Goal: Task Accomplishment & Management: Manage account settings

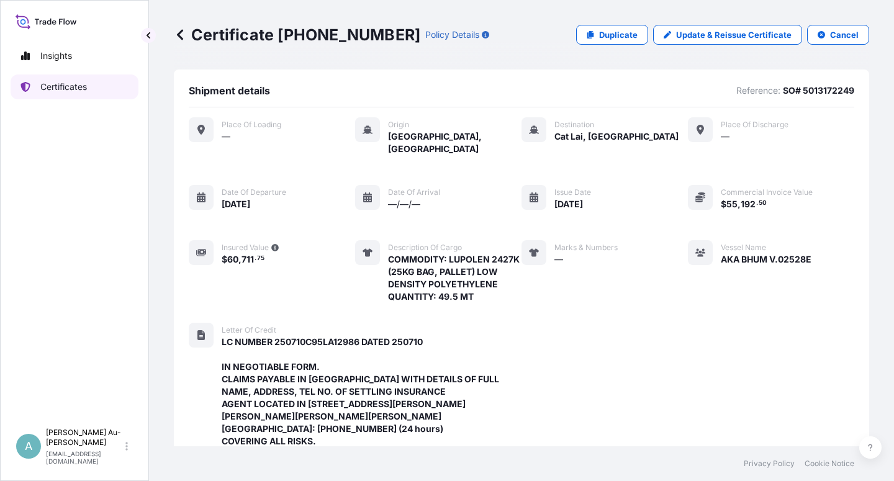
scroll to position [447, 0]
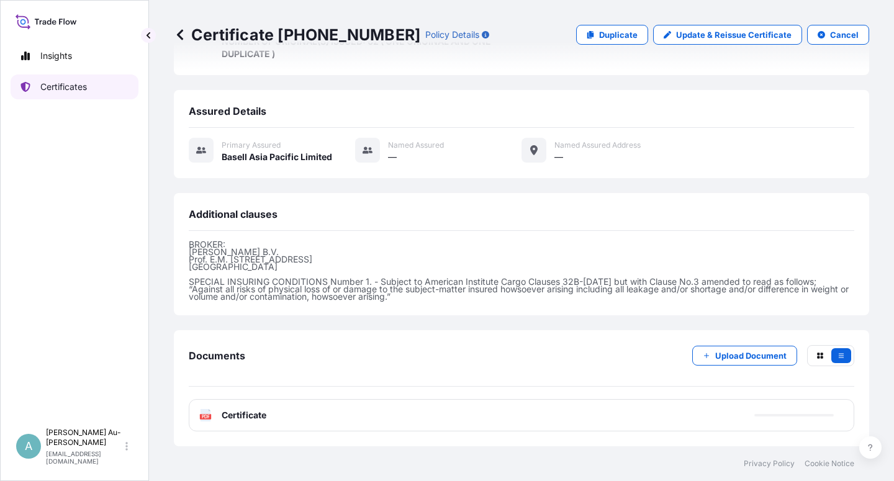
click at [84, 91] on p "Certificates" at bounding box center [63, 87] width 47 height 12
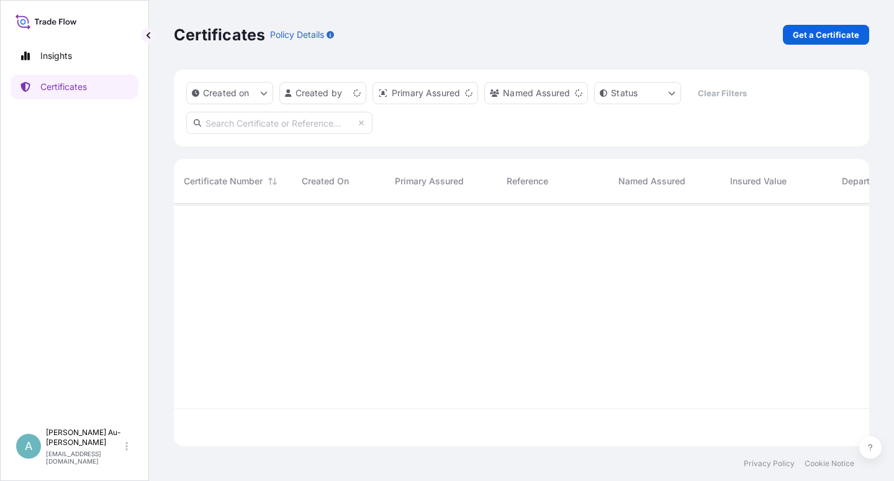
scroll to position [239, 685]
click at [283, 125] on input "text" at bounding box center [279, 123] width 186 height 22
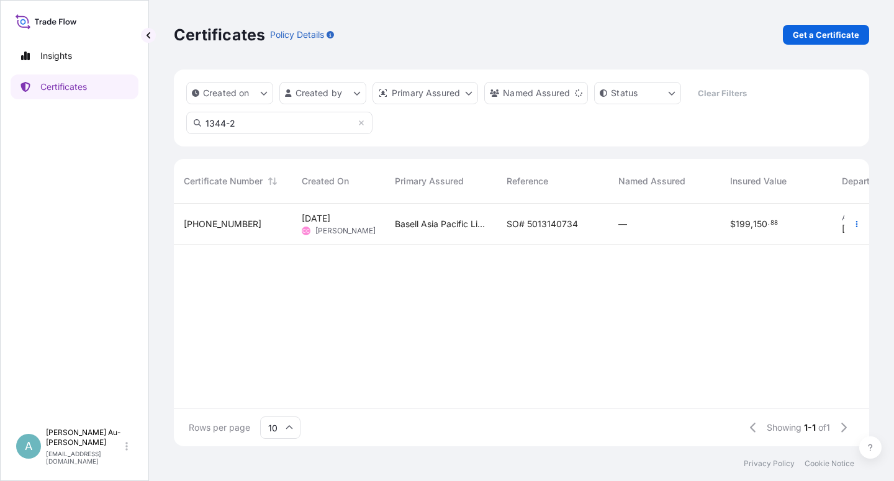
type input "1344-2"
click at [542, 225] on span "SO# 5013140734" at bounding box center [542, 224] width 71 height 12
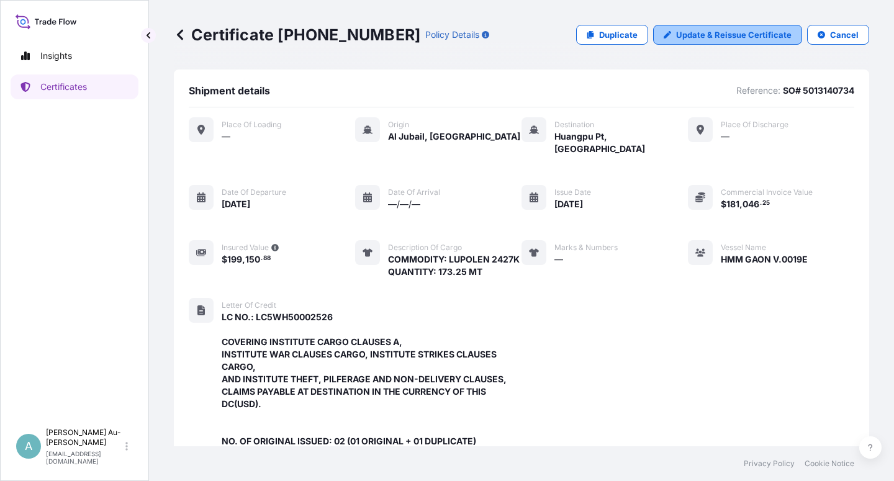
click at [713, 31] on p "Update & Reissue Certificate" at bounding box center [734, 35] width 116 height 12
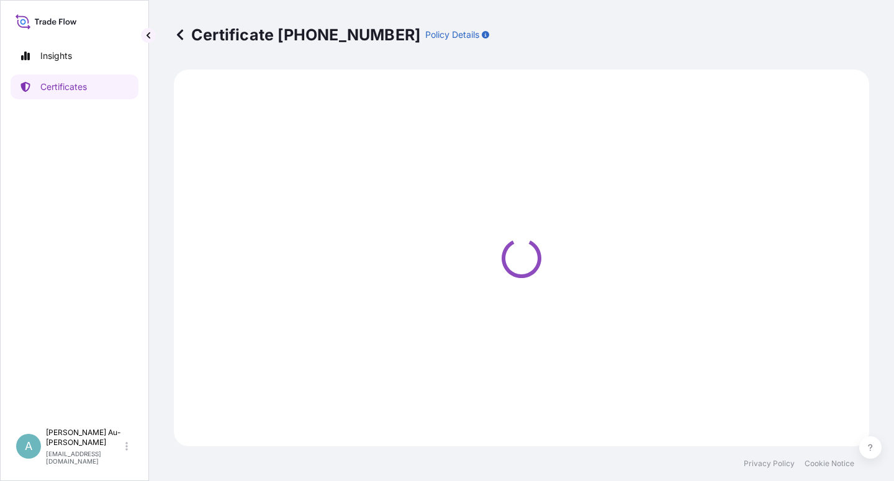
select select "Sea"
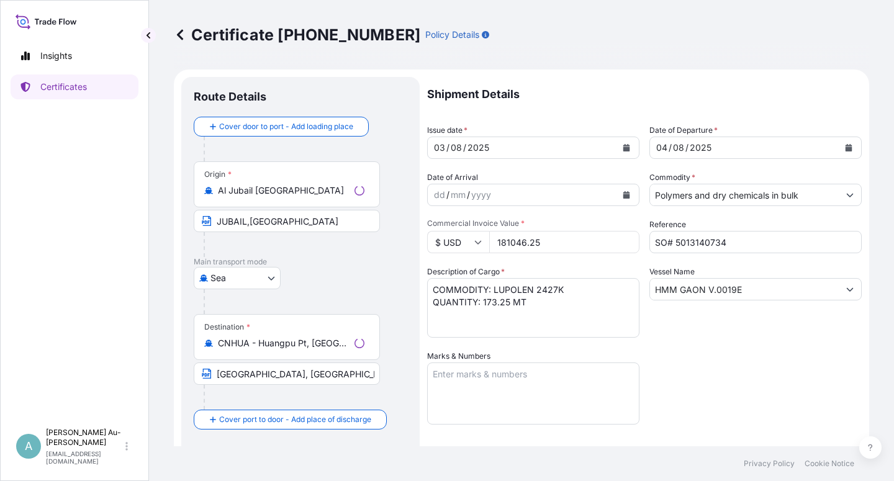
select select "32034"
click at [623, 146] on icon "Calendar" at bounding box center [626, 147] width 7 height 7
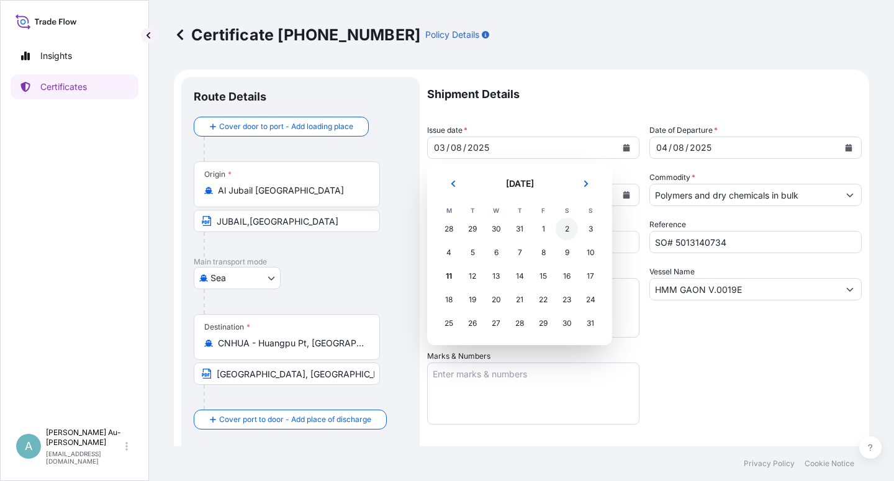
click at [566, 227] on div "2" at bounding box center [567, 229] width 22 height 22
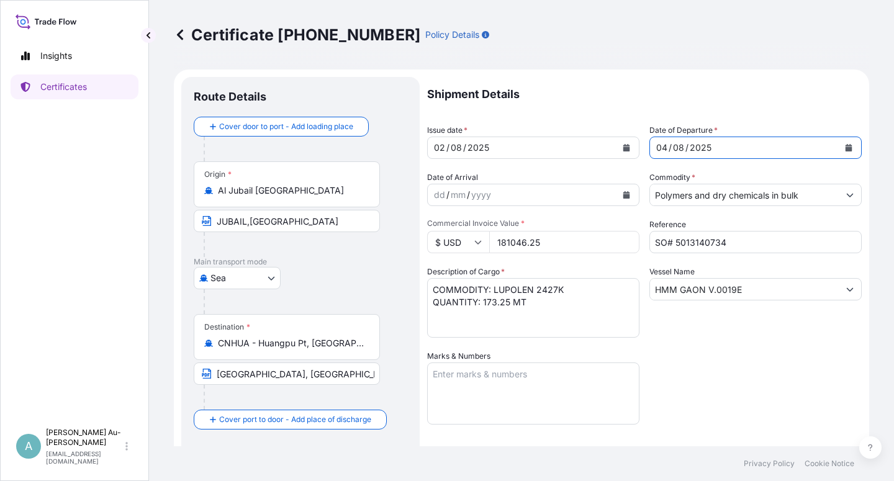
click at [839, 152] on button "Calendar" at bounding box center [849, 148] width 20 height 20
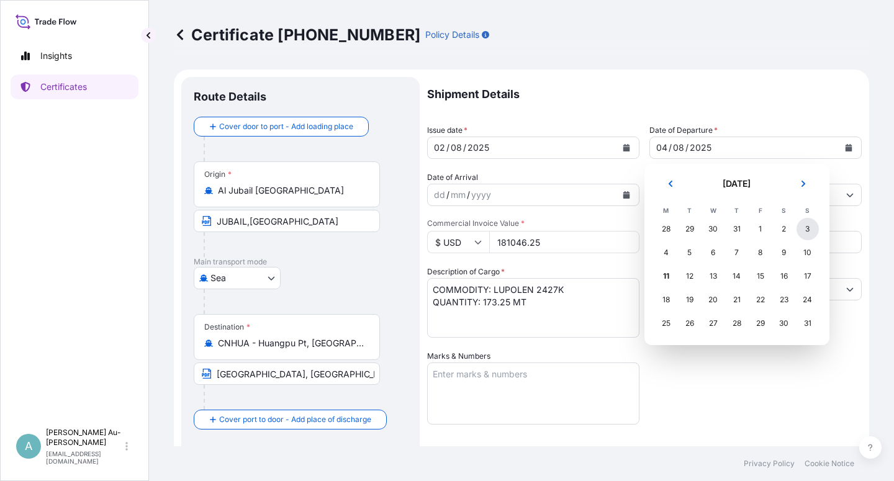
click at [805, 232] on div "3" at bounding box center [808, 229] width 22 height 22
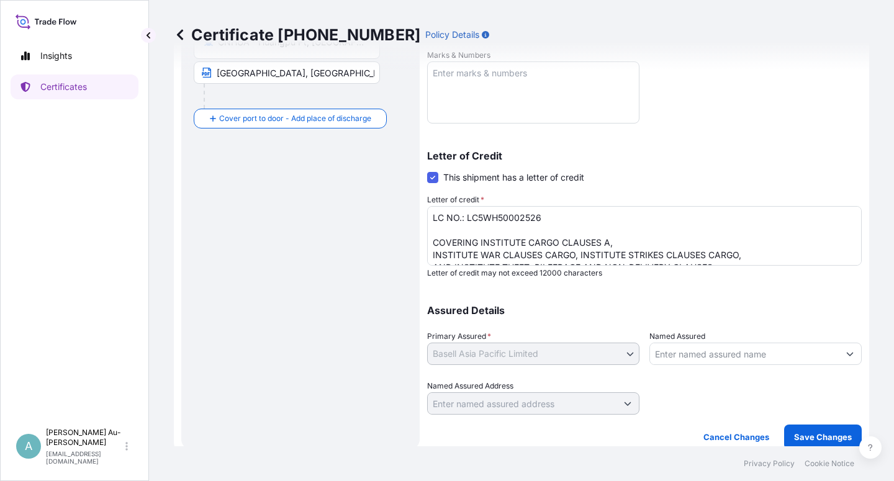
scroll to position [304, 0]
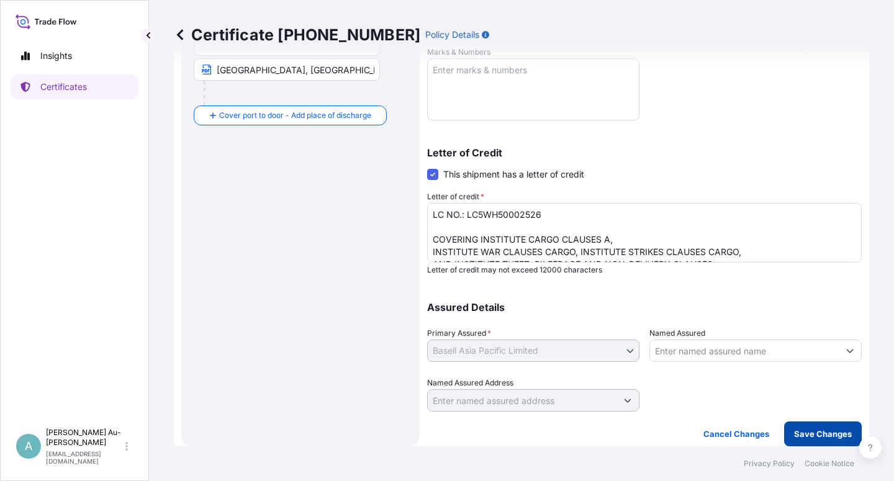
click at [812, 438] on p "Save Changes" at bounding box center [823, 434] width 58 height 12
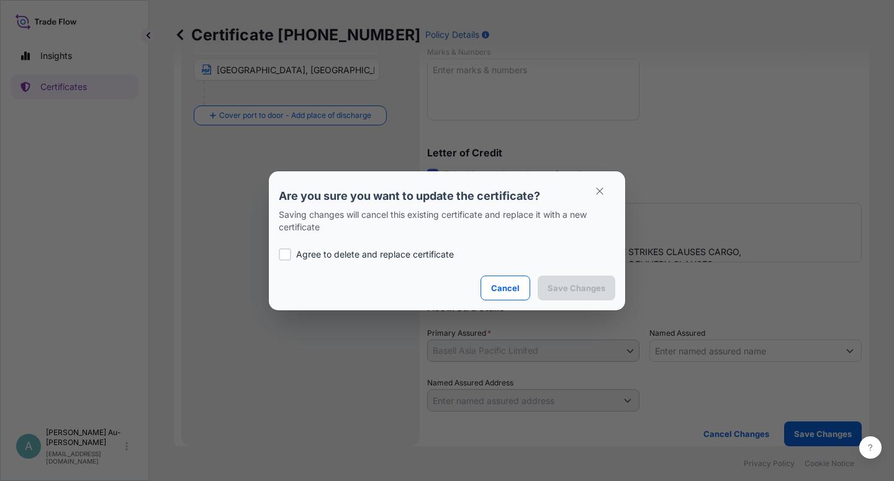
click at [315, 256] on p "Agree to delete and replace certificate" at bounding box center [375, 254] width 158 height 12
checkbox input "true"
click at [586, 293] on p "Save Changes" at bounding box center [577, 288] width 58 height 12
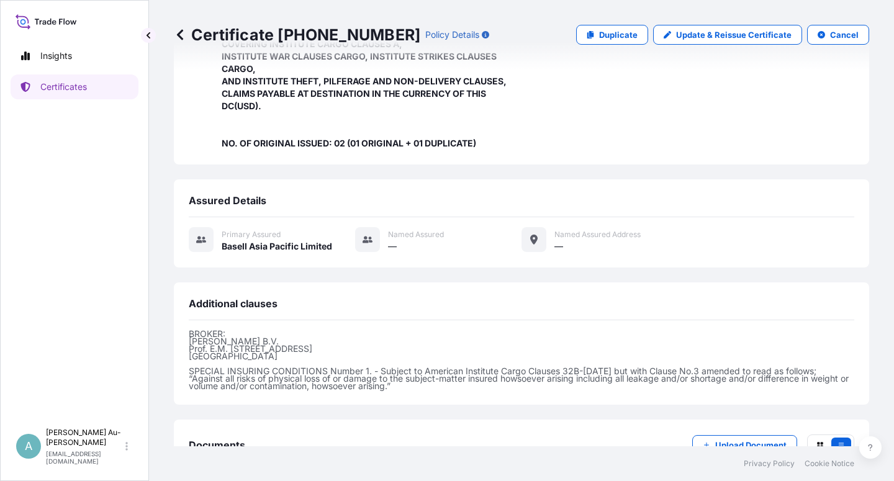
scroll to position [394, 0]
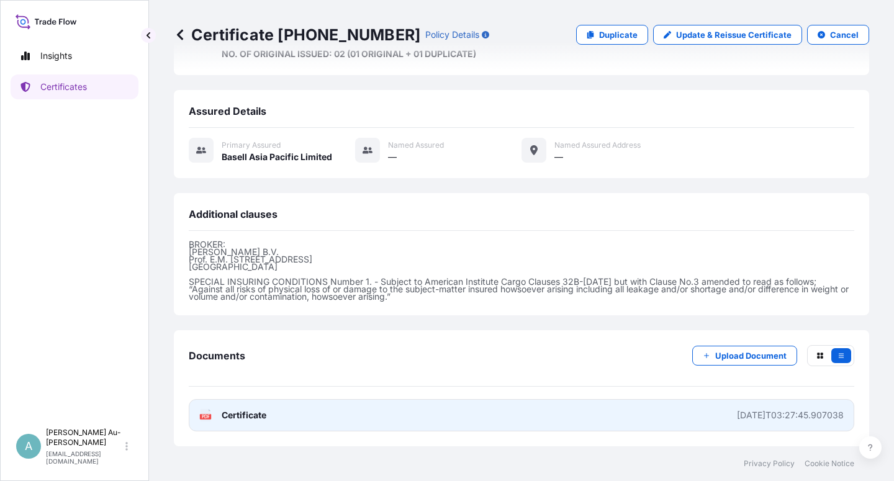
click at [252, 419] on span "Certificate" at bounding box center [244, 415] width 45 height 12
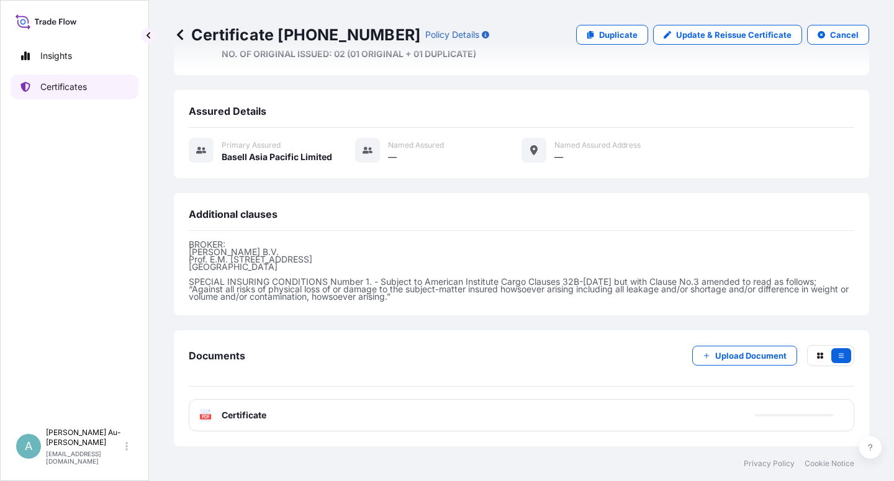
click at [61, 84] on p "Certificates" at bounding box center [63, 87] width 47 height 12
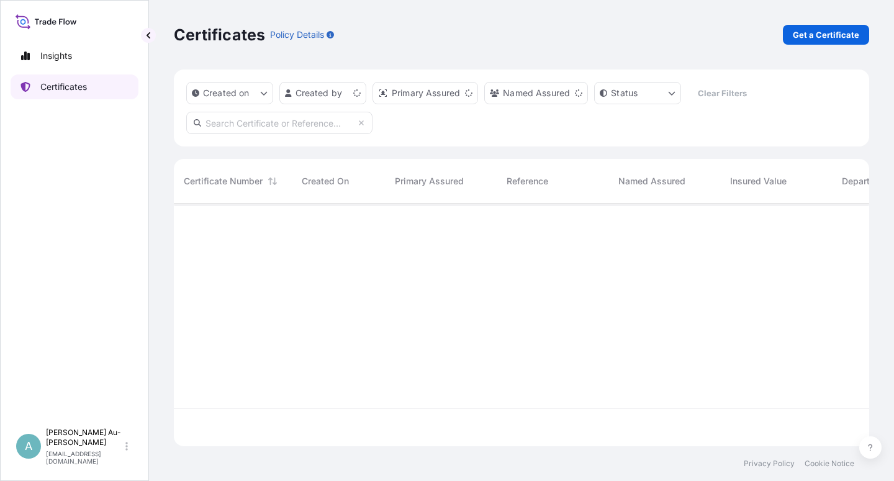
scroll to position [239, 685]
click at [299, 126] on input "text" at bounding box center [279, 123] width 186 height 22
type input "5"
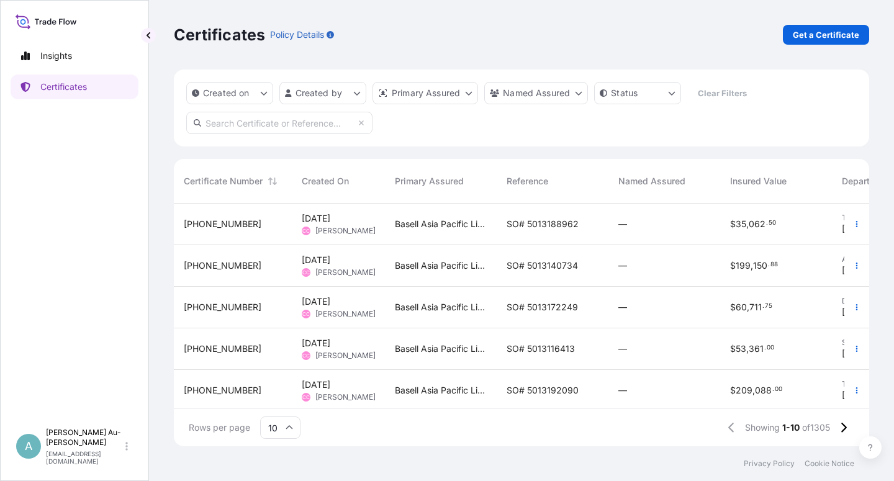
click at [289, 120] on input "text" at bounding box center [279, 123] width 186 height 22
type input "1374-1"
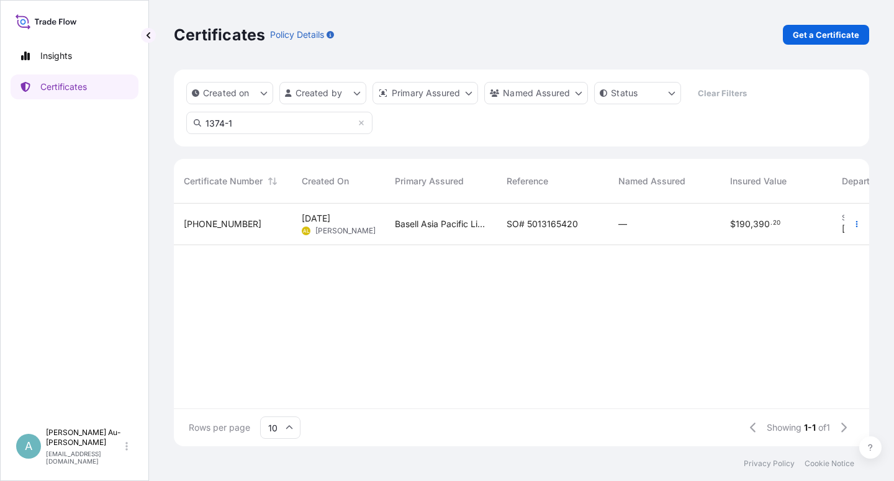
click at [516, 224] on span "SO# 5013165420" at bounding box center [542, 224] width 71 height 12
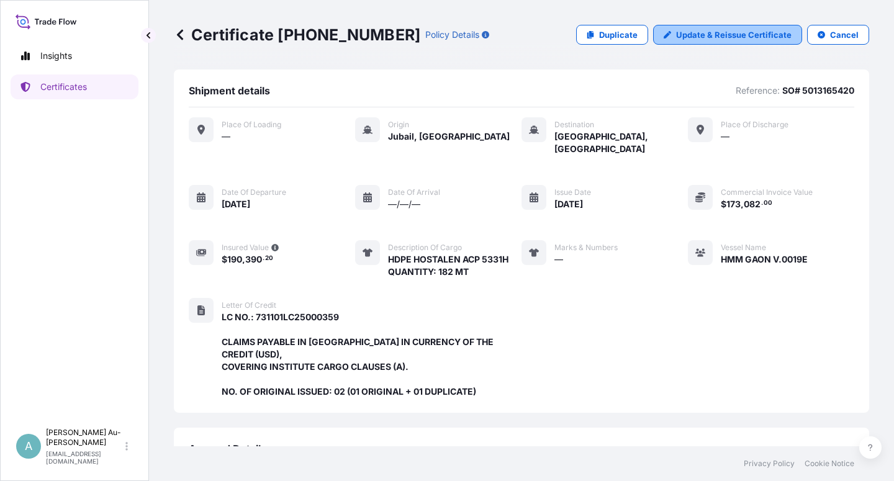
click at [697, 37] on p "Update & Reissue Certificate" at bounding box center [734, 35] width 116 height 12
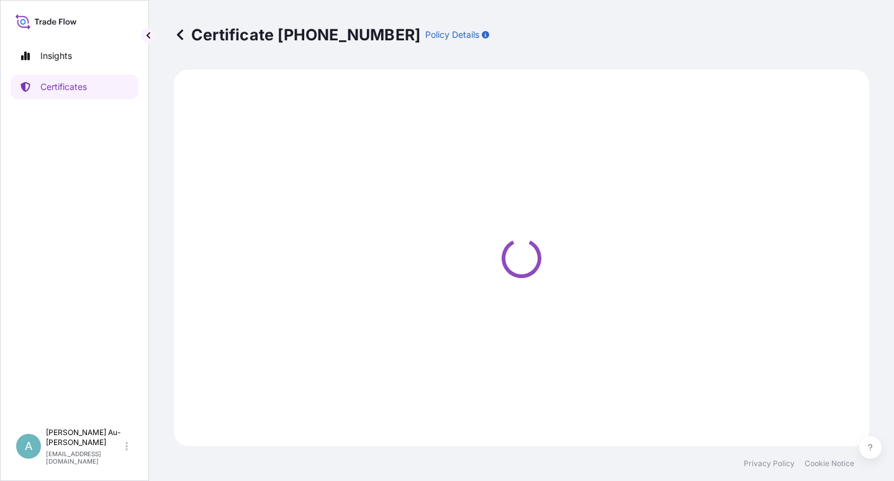
select select "Sea"
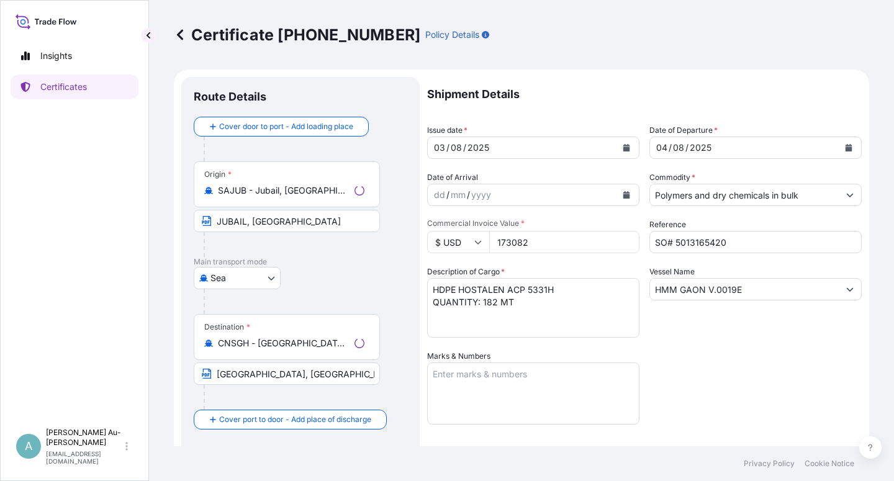
select select "32034"
click at [617, 150] on button "Calendar" at bounding box center [627, 148] width 20 height 20
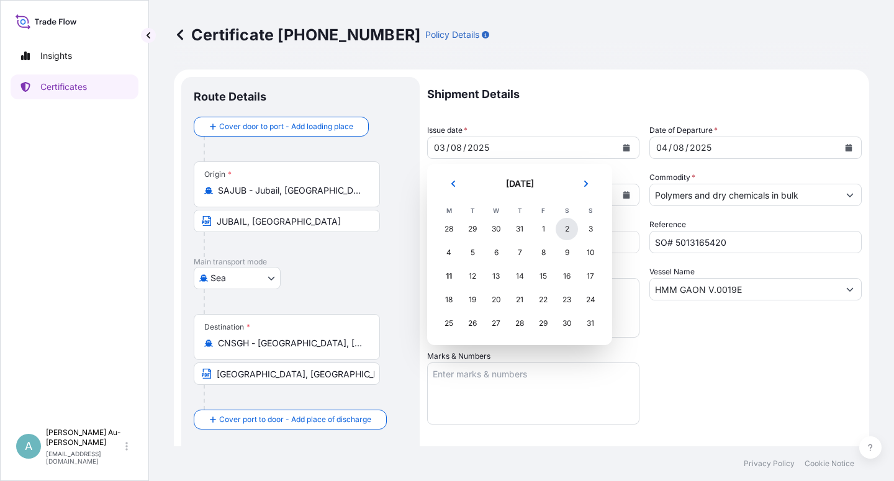
click at [565, 227] on div "2" at bounding box center [567, 229] width 22 height 22
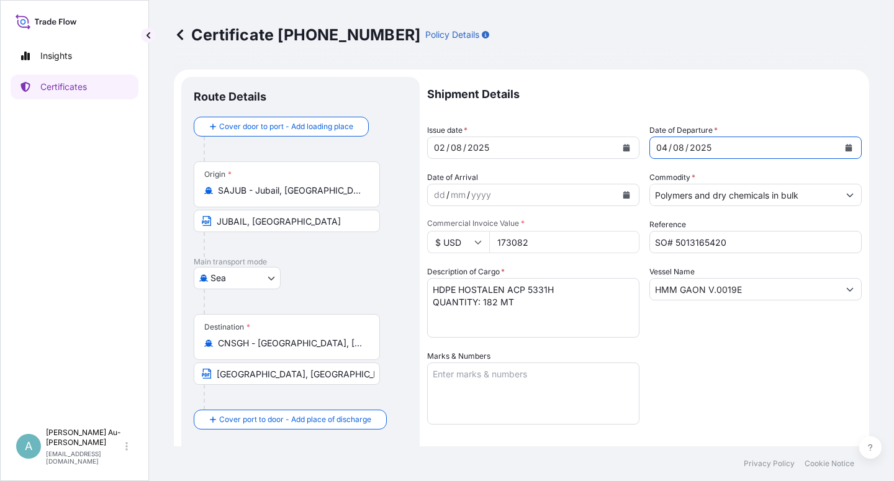
click at [846, 147] on icon "Calendar" at bounding box center [849, 147] width 7 height 7
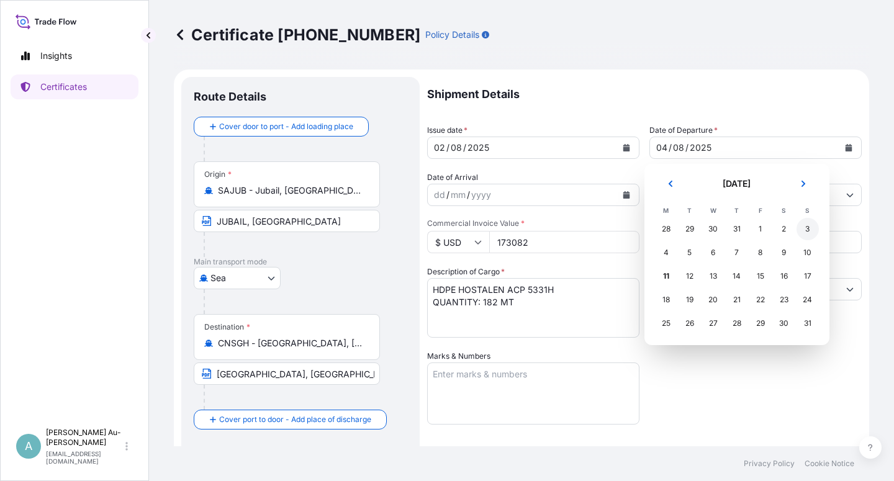
click at [809, 232] on div "3" at bounding box center [808, 229] width 22 height 22
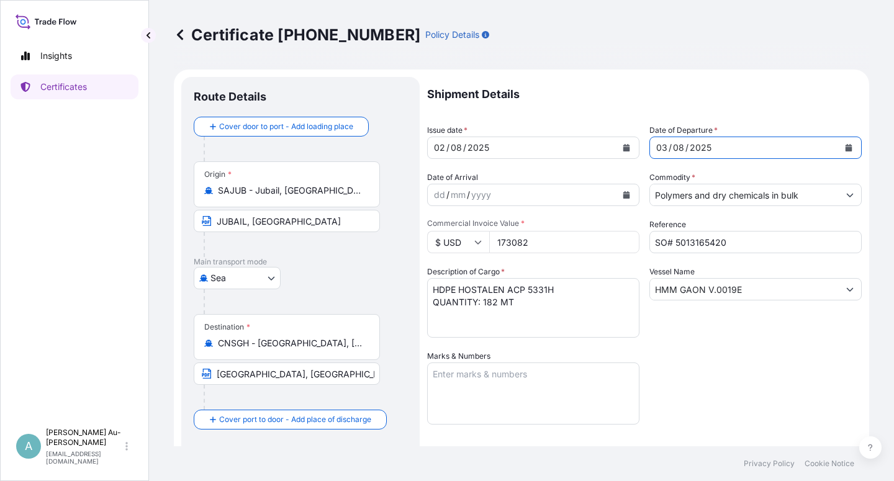
click at [710, 378] on div "Shipment Details Issue date * [DATE] Date of Departure * [DATE] Date of Arrival…" at bounding box center [644, 396] width 435 height 639
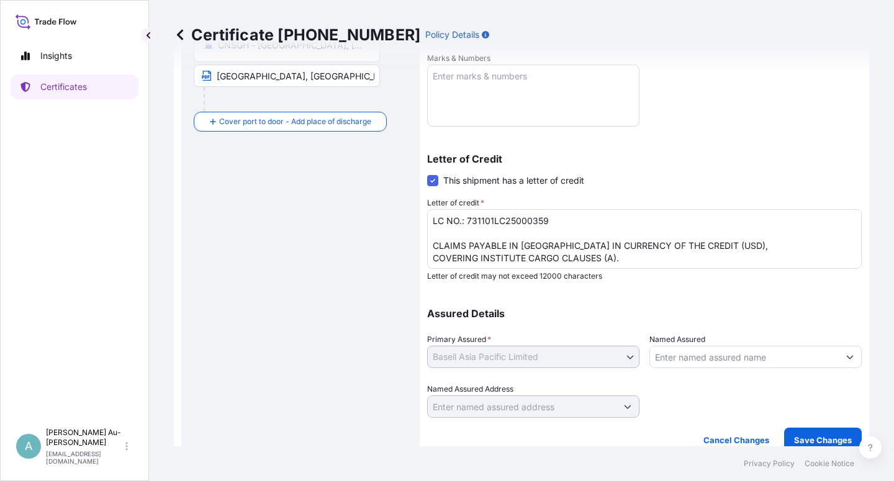
scroll to position [304, 0]
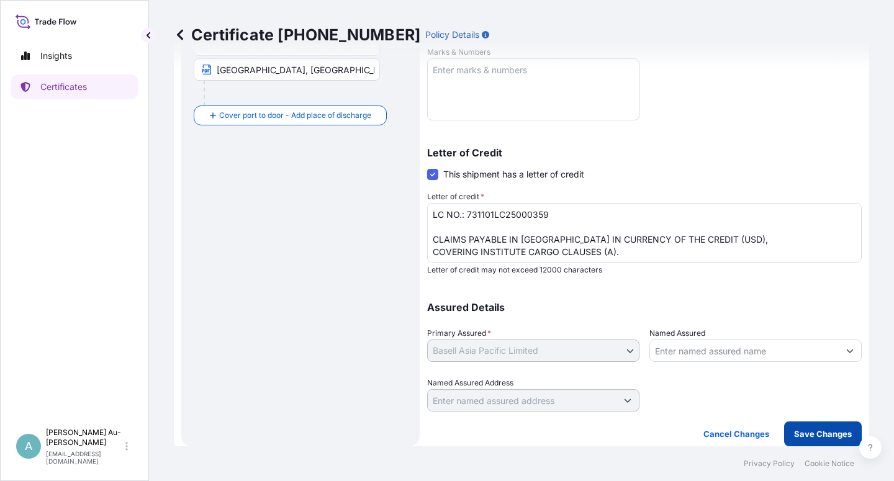
click at [794, 435] on p "Save Changes" at bounding box center [823, 434] width 58 height 12
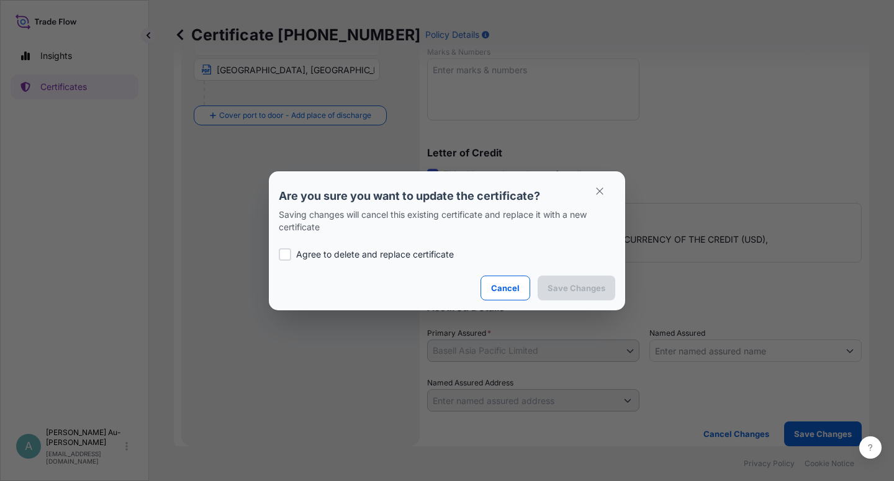
click at [301, 256] on p "Agree to delete and replace certificate" at bounding box center [375, 254] width 158 height 12
checkbox input "true"
click at [571, 286] on p "Save Changes" at bounding box center [577, 288] width 58 height 12
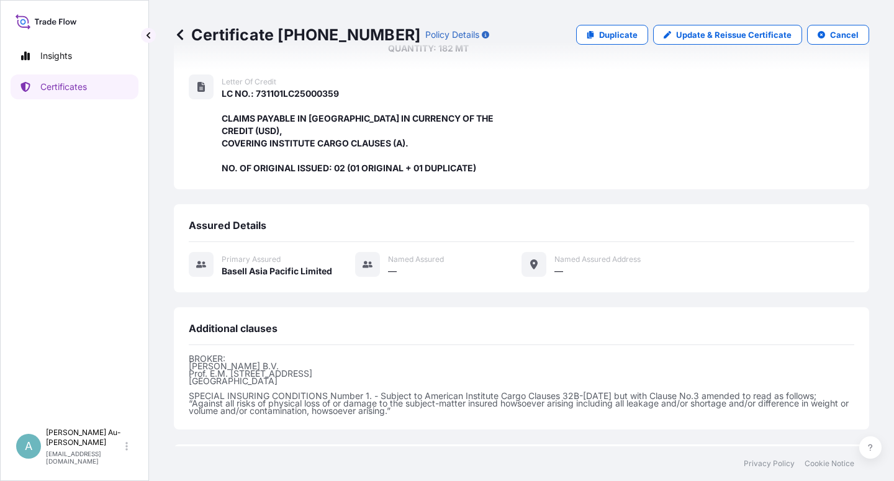
scroll to position [332, 0]
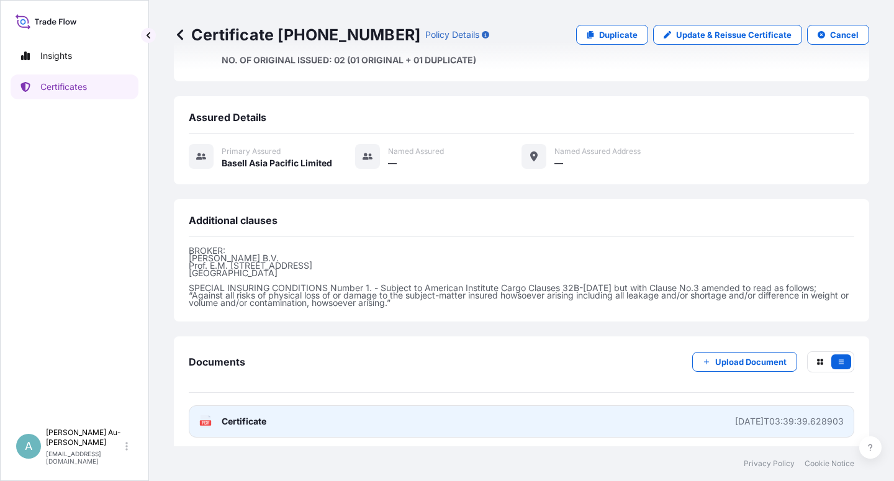
click at [250, 415] on span "Certificate" at bounding box center [244, 421] width 45 height 12
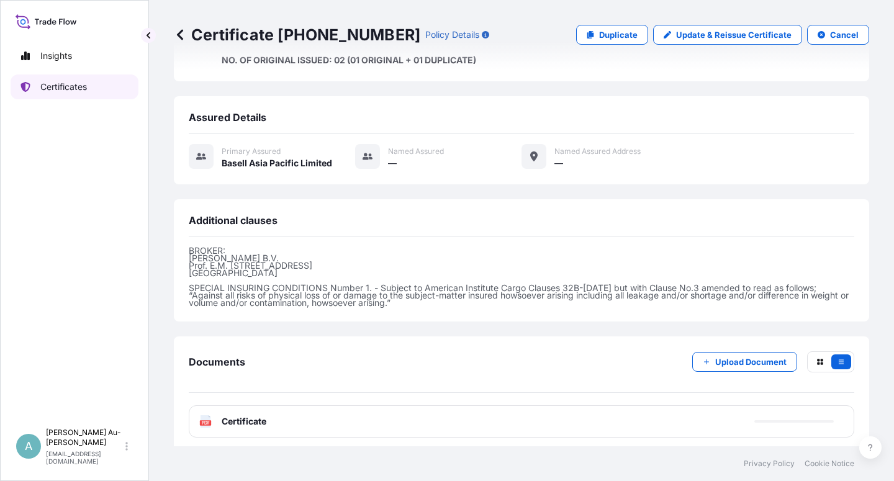
click at [68, 86] on p "Certificates" at bounding box center [63, 87] width 47 height 12
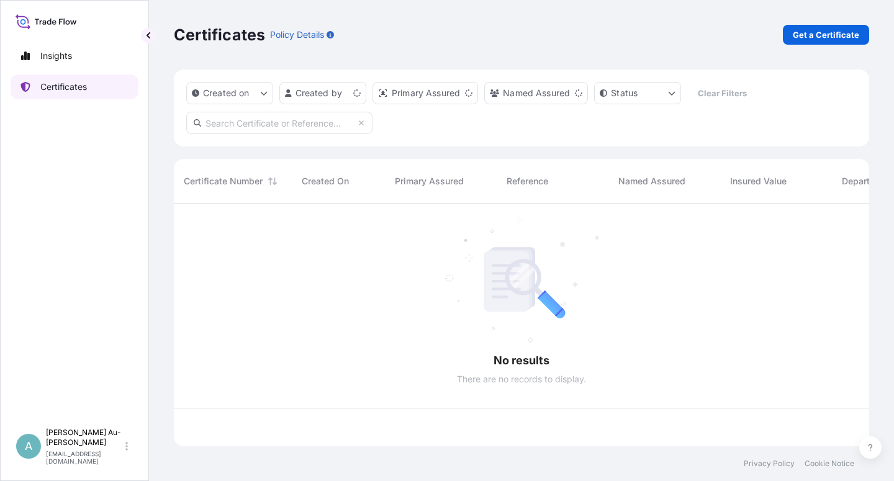
scroll to position [239, 685]
click at [277, 127] on input "text" at bounding box center [279, 123] width 186 height 22
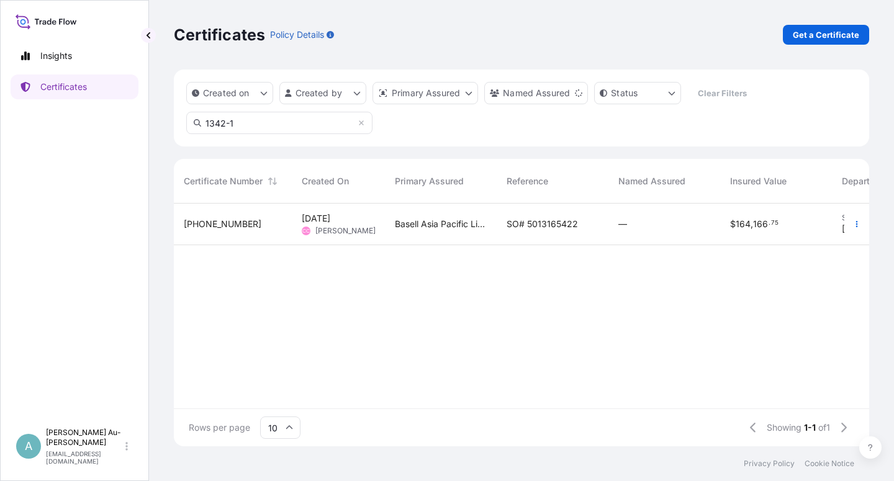
type input "1342-1"
click at [539, 225] on span "SO# 5013165422" at bounding box center [542, 224] width 71 height 12
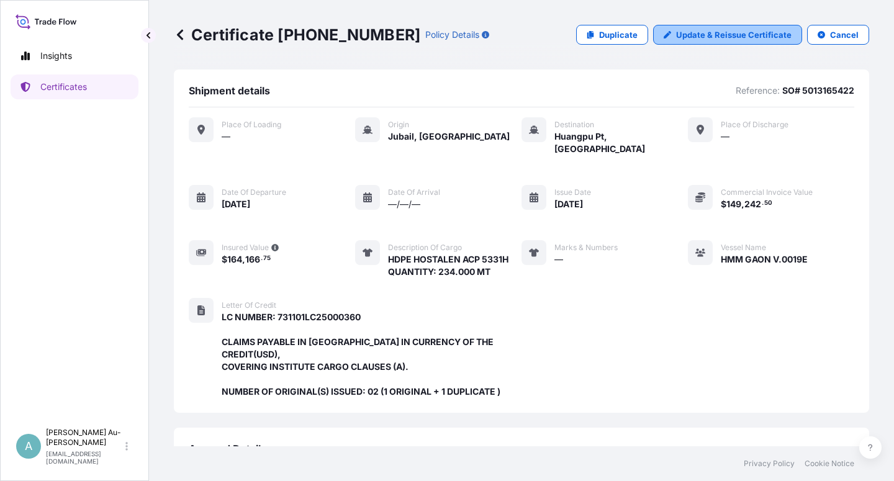
click at [704, 35] on p "Update & Reissue Certificate" at bounding box center [734, 35] width 116 height 12
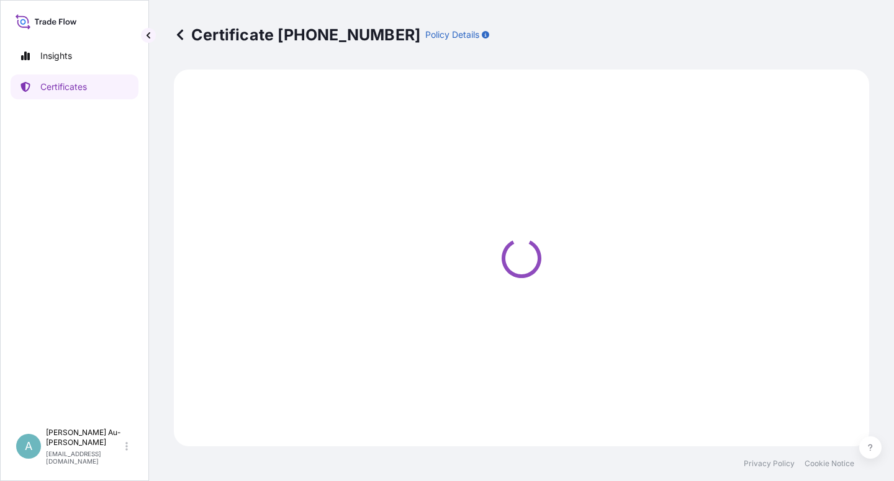
select select "Sea"
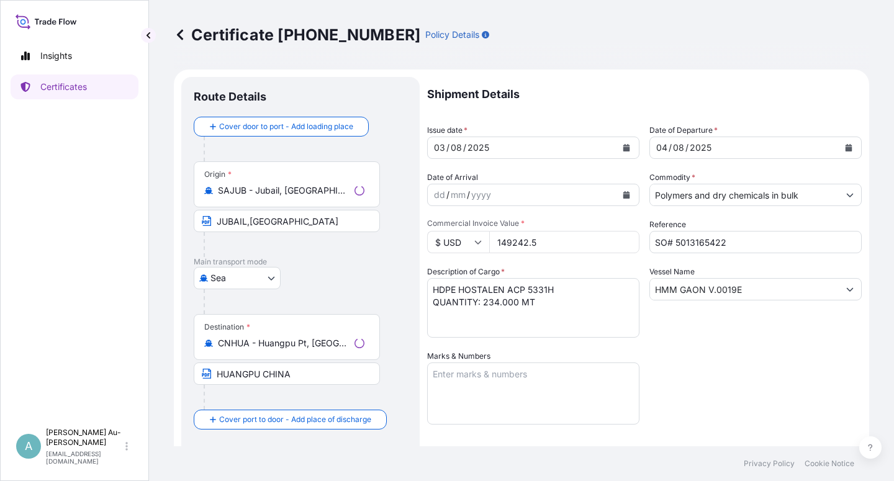
select select "32034"
click at [625, 145] on button "Calendar" at bounding box center [627, 148] width 20 height 20
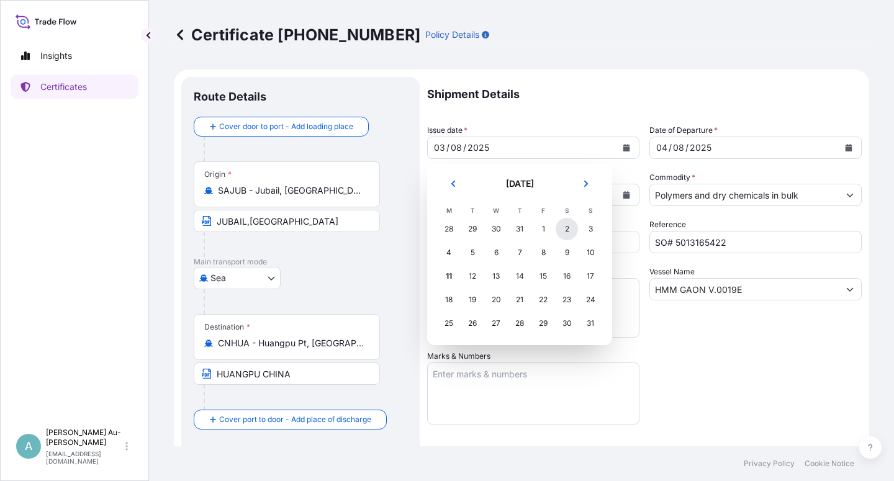
click at [567, 228] on div "2" at bounding box center [567, 229] width 22 height 22
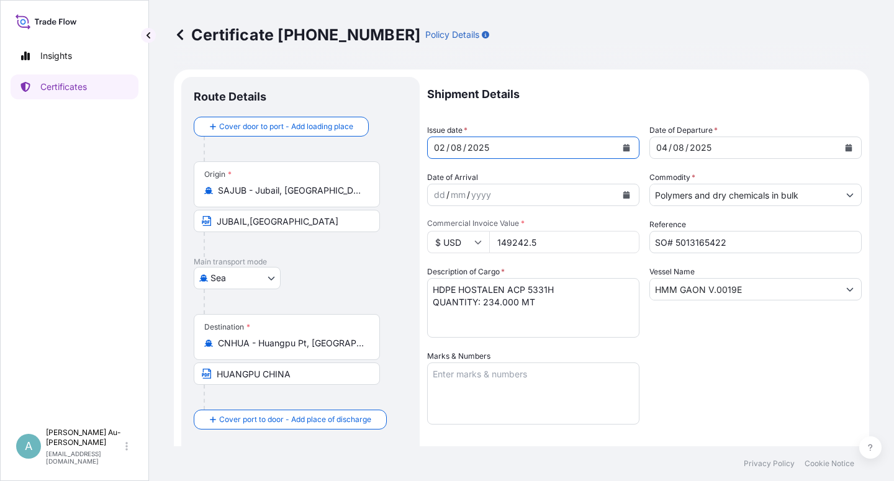
click at [846, 149] on icon "Calendar" at bounding box center [849, 147] width 7 height 7
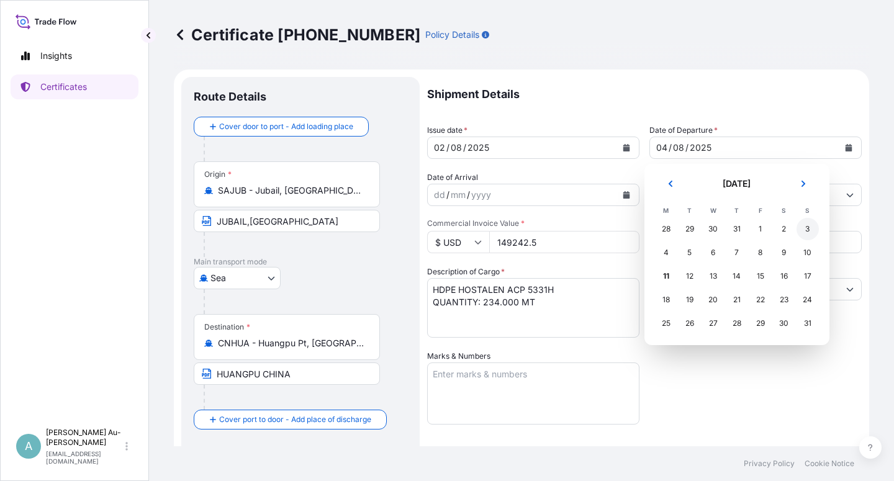
click at [809, 230] on div "3" at bounding box center [808, 229] width 22 height 22
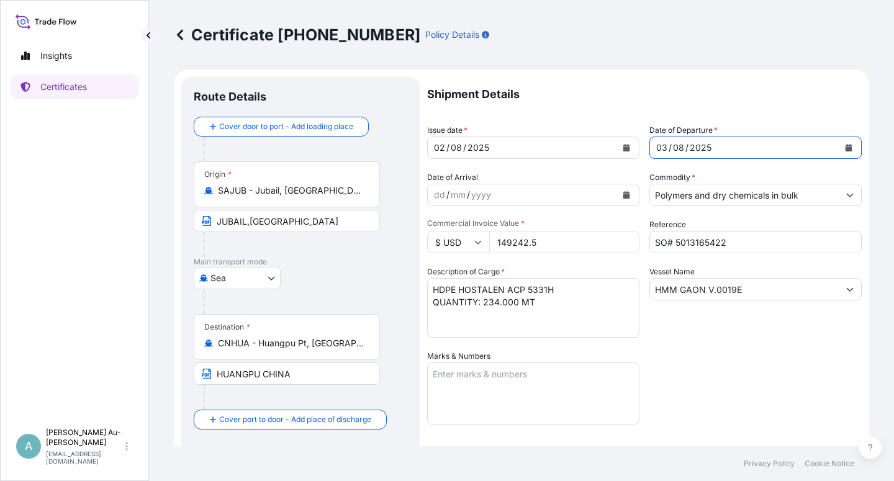
click at [735, 374] on div "Shipment Details Issue date * [DATE] Date of Departure * [DATE] Date of Arrival…" at bounding box center [644, 396] width 435 height 639
click at [555, 238] on input "149242.5" at bounding box center [564, 242] width 150 height 22
click at [494, 245] on input "1" at bounding box center [564, 242] width 150 height 22
type input "224874"
click at [701, 366] on div "Shipment Details Issue date * [DATE] Date of Departure * [DATE] Date of Arrival…" at bounding box center [644, 396] width 435 height 639
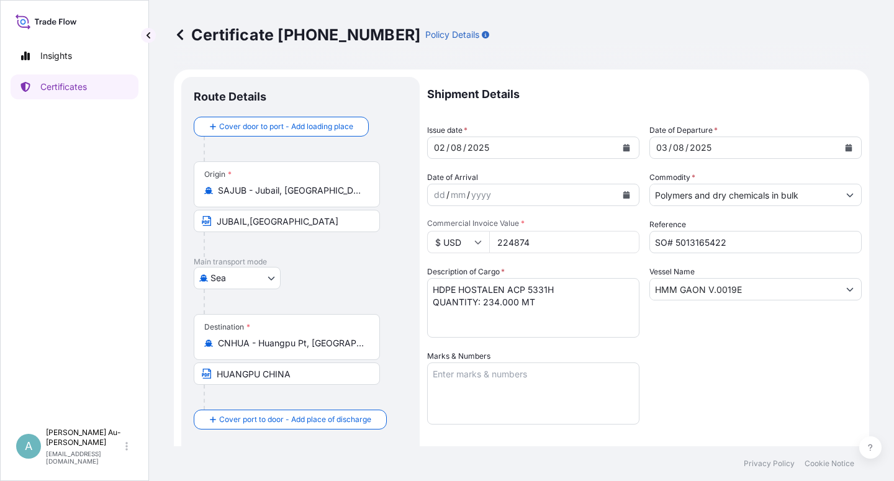
scroll to position [304, 0]
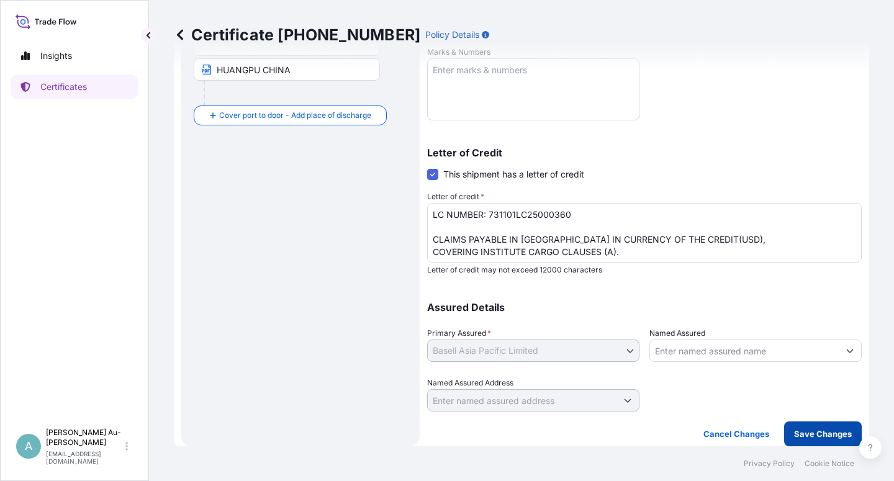
click at [807, 434] on p "Save Changes" at bounding box center [823, 434] width 58 height 12
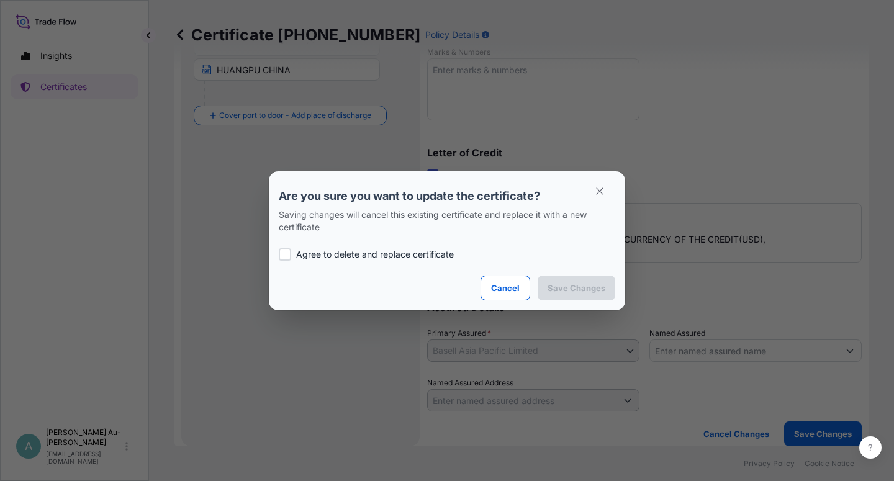
click at [370, 245] on div "Agree to delete and replace certificate" at bounding box center [447, 255] width 337 height 42
click at [372, 253] on p "Agree to delete and replace certificate" at bounding box center [375, 254] width 158 height 12
checkbox input "true"
click at [571, 291] on p "Save Changes" at bounding box center [577, 288] width 58 height 12
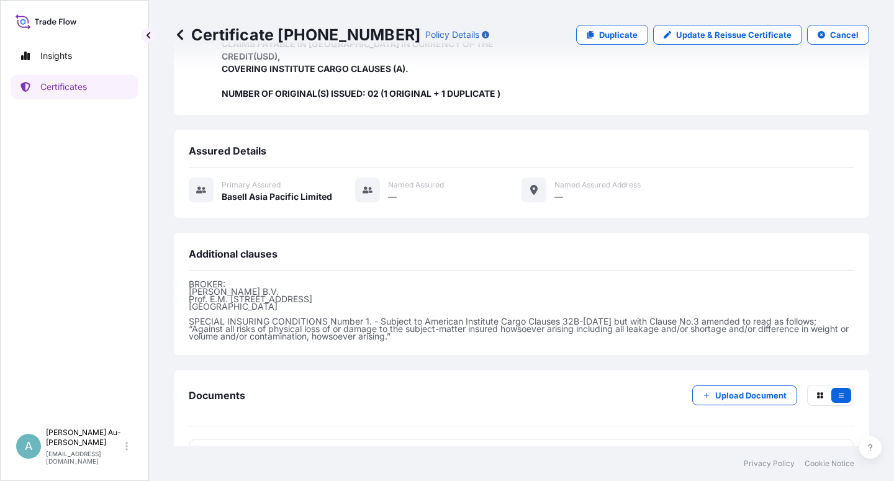
scroll to position [319, 0]
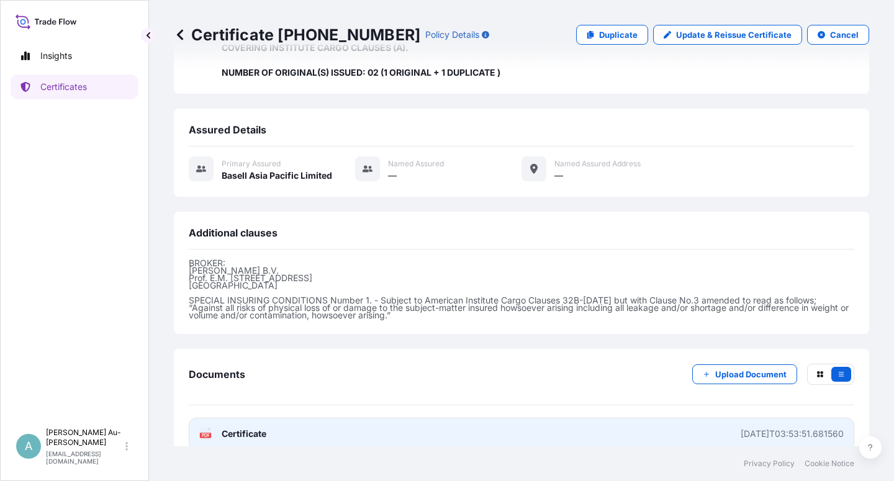
click at [256, 428] on span "Certificate" at bounding box center [244, 434] width 45 height 12
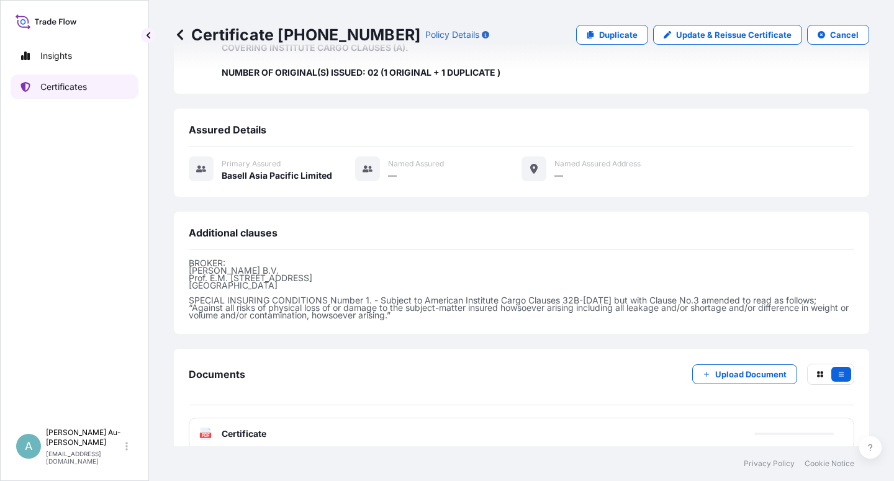
click at [70, 94] on link "Certificates" at bounding box center [75, 87] width 128 height 25
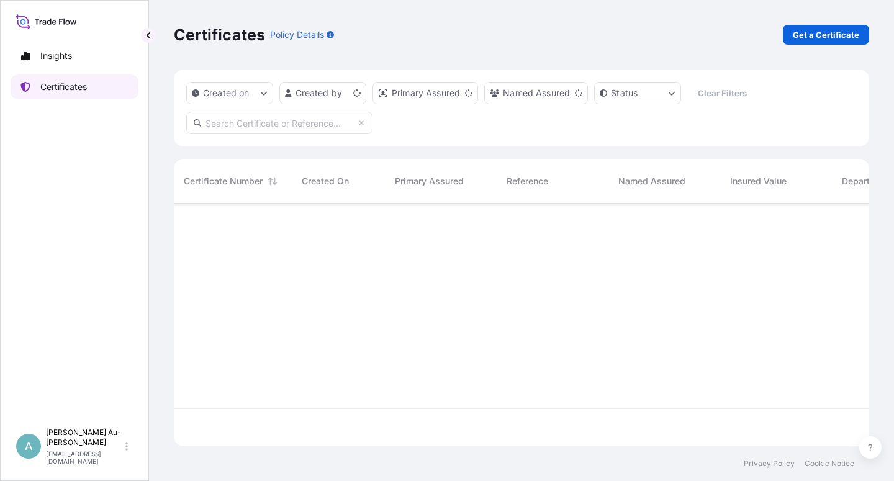
scroll to position [239, 685]
click at [241, 127] on input "text" at bounding box center [279, 123] width 186 height 22
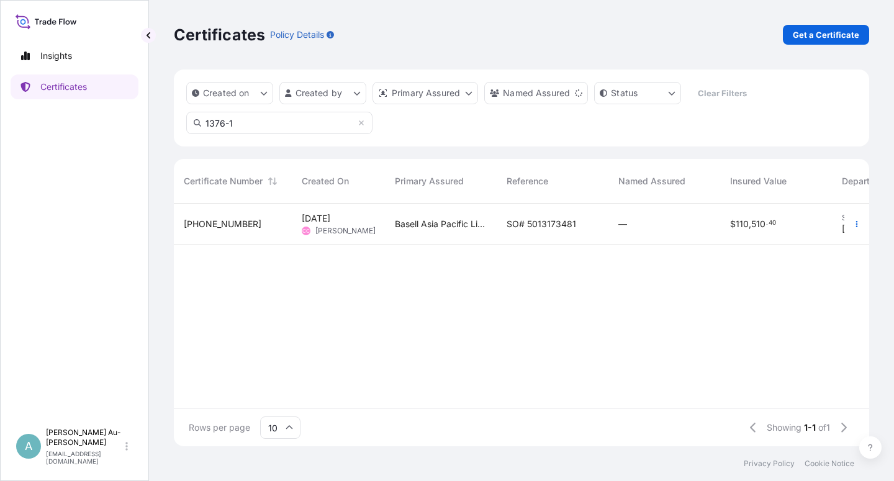
type input "1376-1"
click at [524, 227] on span "SO# 5013173481" at bounding box center [542, 224] width 70 height 12
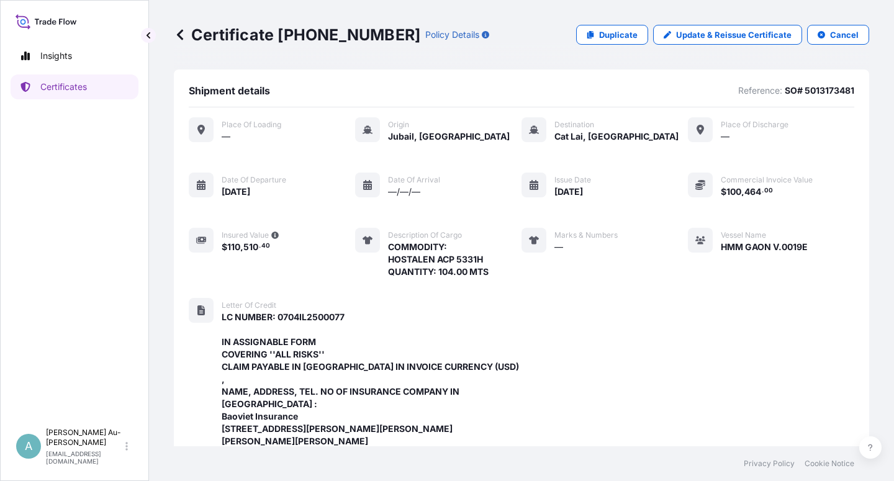
drag, startPoint x: 710, startPoint y: 22, endPoint x: 708, endPoint y: 29, distance: 7.9
click at [710, 25] on div "Certificate [PHONE_NUMBER] Policy Details Duplicate Update & Reissue Certificat…" at bounding box center [522, 35] width 696 height 70
click at [708, 29] on p "Update & Reissue Certificate" at bounding box center [734, 35] width 116 height 12
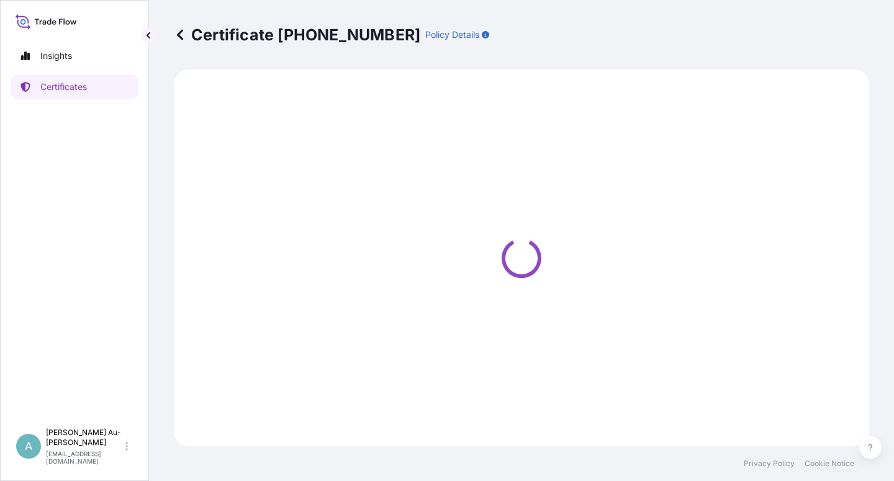
select select "Sea"
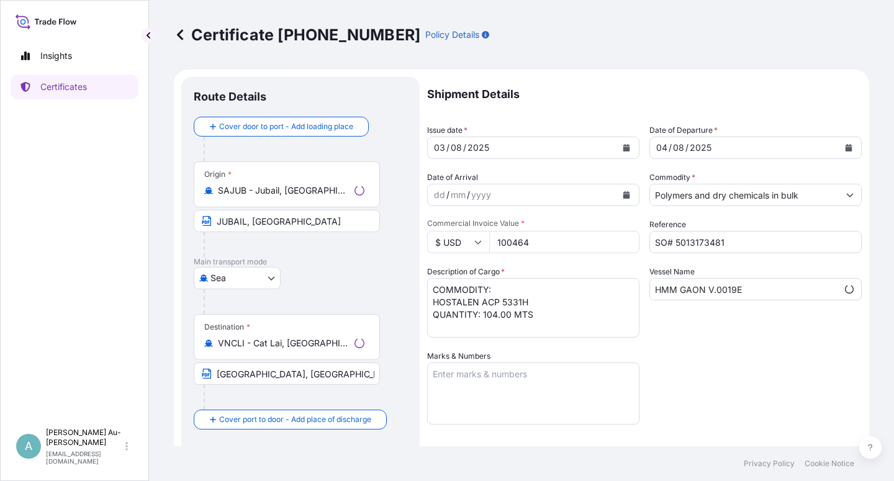
select select "32034"
click at [617, 147] on button "Calendar" at bounding box center [627, 148] width 20 height 20
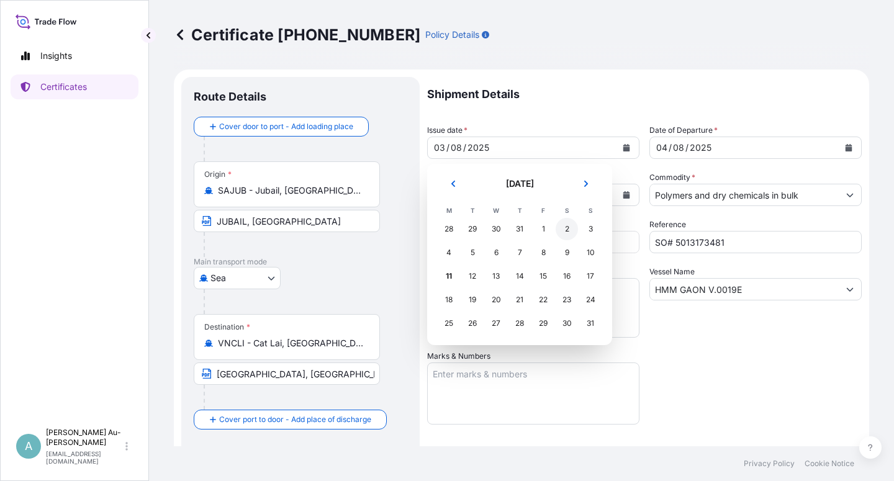
click at [571, 230] on div "2" at bounding box center [567, 229] width 22 height 22
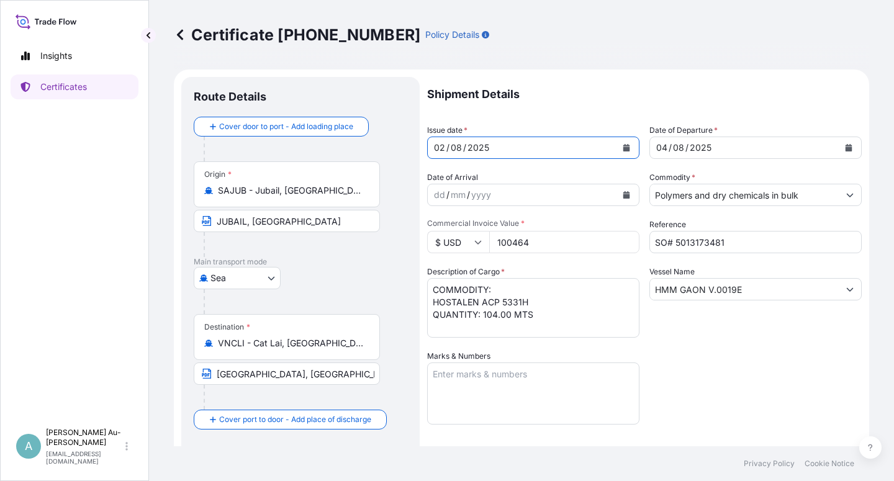
click at [846, 150] on icon "Calendar" at bounding box center [849, 147] width 7 height 7
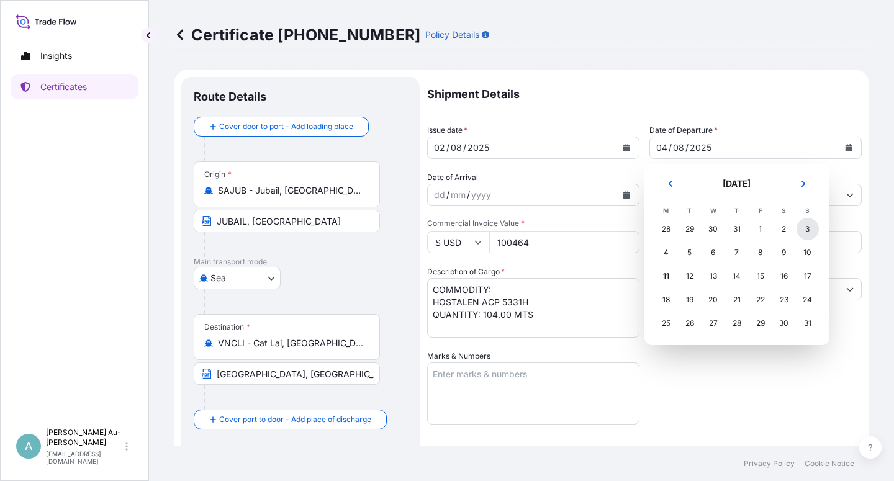
click at [806, 224] on div "3" at bounding box center [808, 229] width 22 height 22
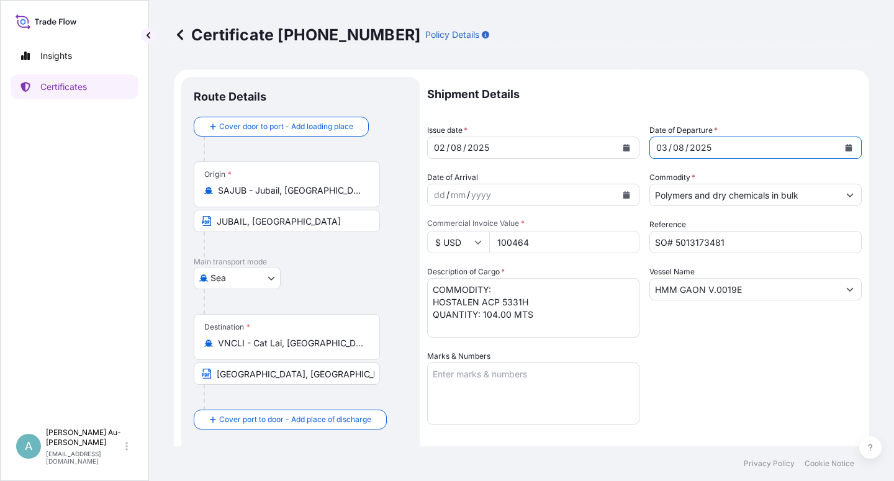
drag, startPoint x: 700, startPoint y: 383, endPoint x: 766, endPoint y: 366, distance: 68.7
click at [702, 382] on div "Shipment Details Issue date * [DATE] Date of Departure * [DATE] Date of Arrival…" at bounding box center [644, 396] width 435 height 639
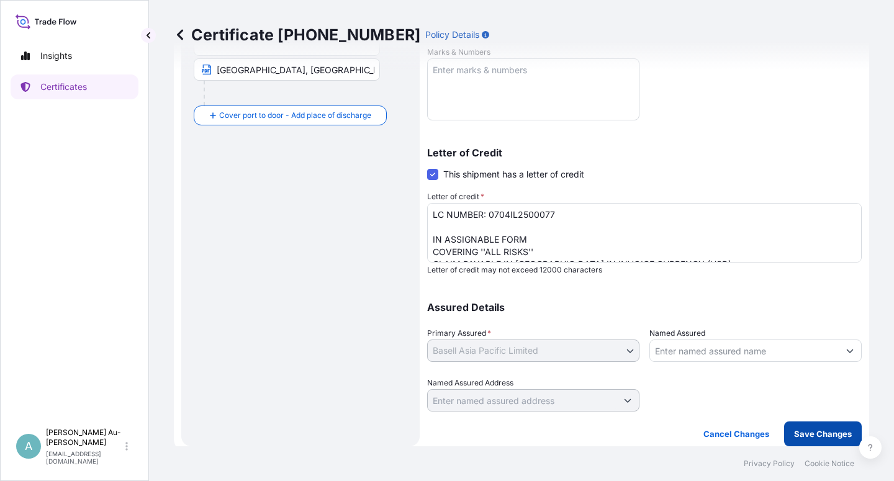
click at [795, 433] on p "Save Changes" at bounding box center [823, 434] width 58 height 12
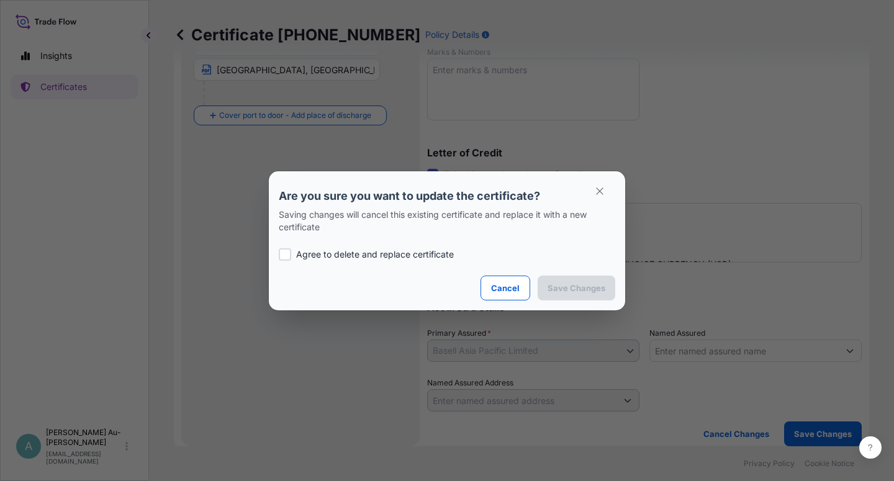
click at [322, 260] on p "Agree to delete and replace certificate" at bounding box center [375, 254] width 158 height 12
checkbox input "true"
click at [555, 291] on p "Save Changes" at bounding box center [577, 288] width 58 height 12
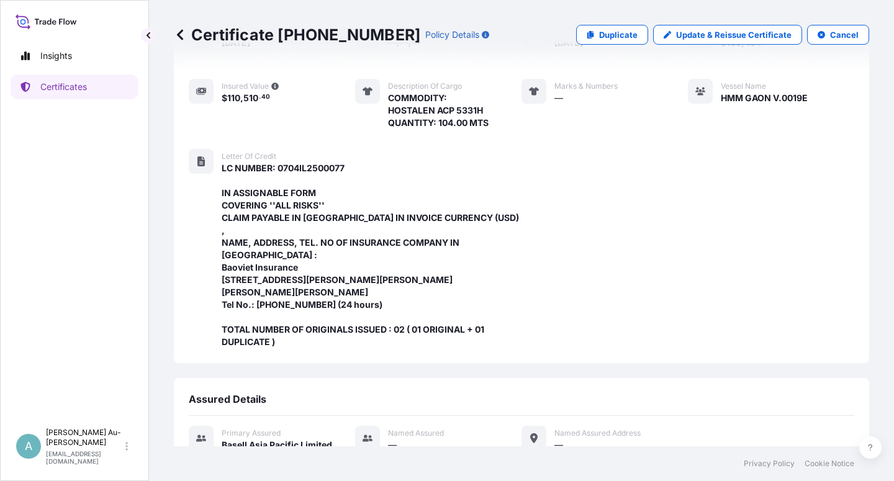
scroll to position [419, 0]
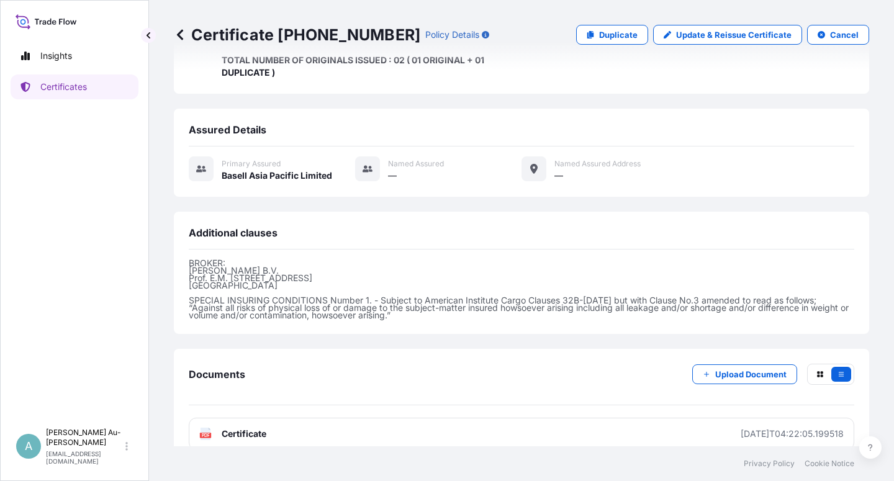
click at [250, 428] on span "Certificate" at bounding box center [244, 434] width 45 height 12
